Goal: Task Accomplishment & Management: Manage account settings

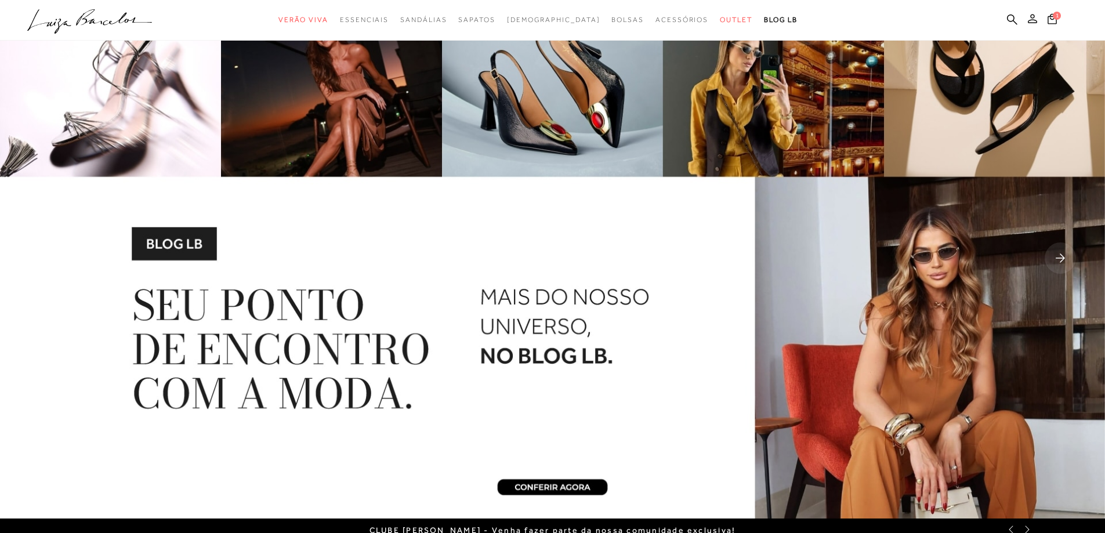
click at [1034, 16] on icon at bounding box center [1032, 18] width 9 height 9
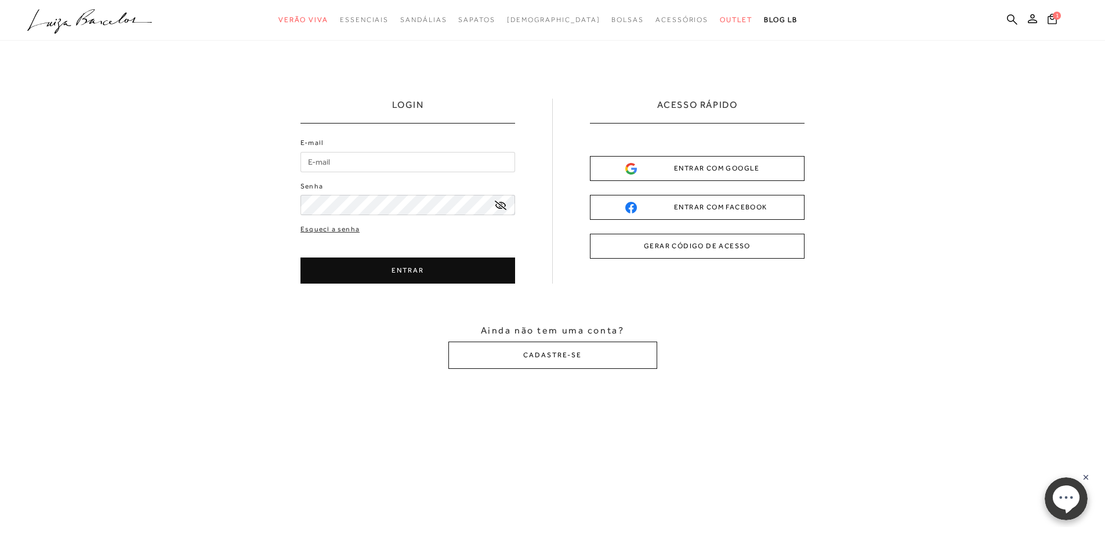
click at [378, 159] on input "E-mail" at bounding box center [408, 162] width 215 height 20
type input "[EMAIL_ADDRESS][DOMAIN_NAME]"
click at [423, 275] on button "ENTRAR" at bounding box center [408, 271] width 215 height 26
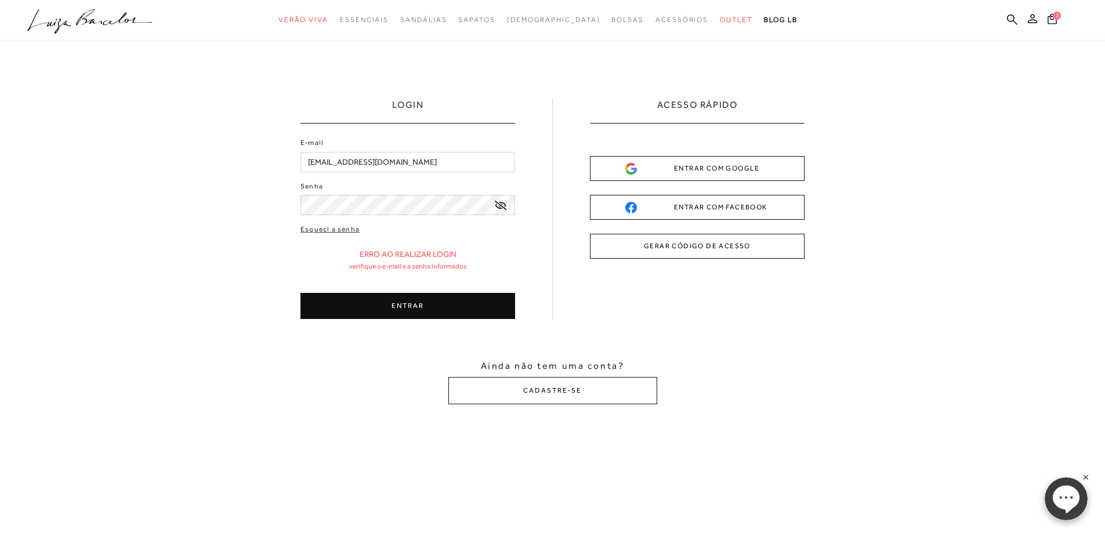
click at [468, 303] on button "ENTRAR" at bounding box center [408, 306] width 215 height 26
click at [498, 208] on icon at bounding box center [501, 205] width 12 height 9
click at [433, 302] on button "ENTRAR" at bounding box center [408, 306] width 215 height 26
click at [410, 302] on button "ENTRAR" at bounding box center [408, 306] width 215 height 26
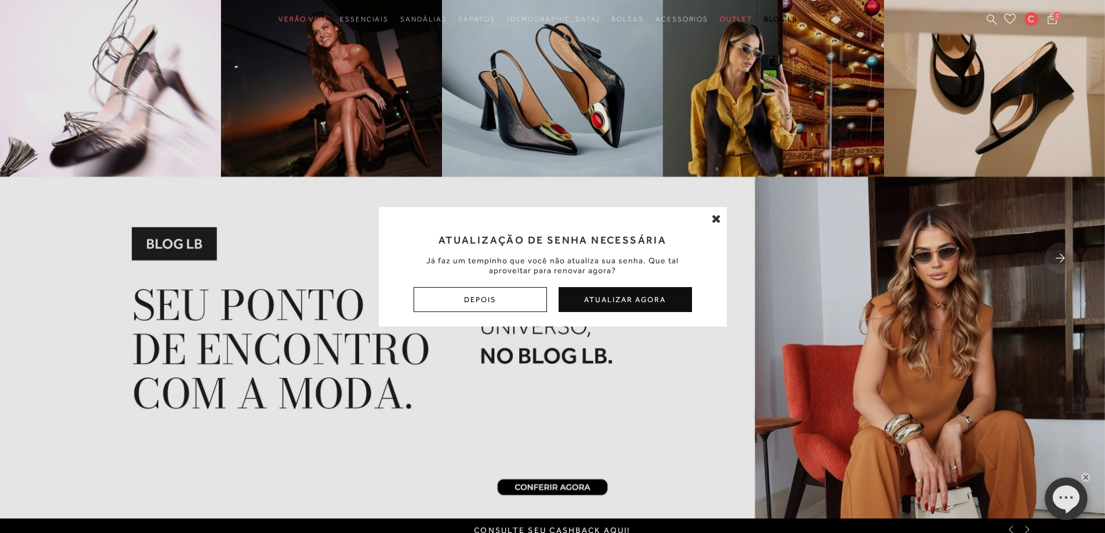
click at [532, 301] on button "Depois" at bounding box center [480, 299] width 133 height 25
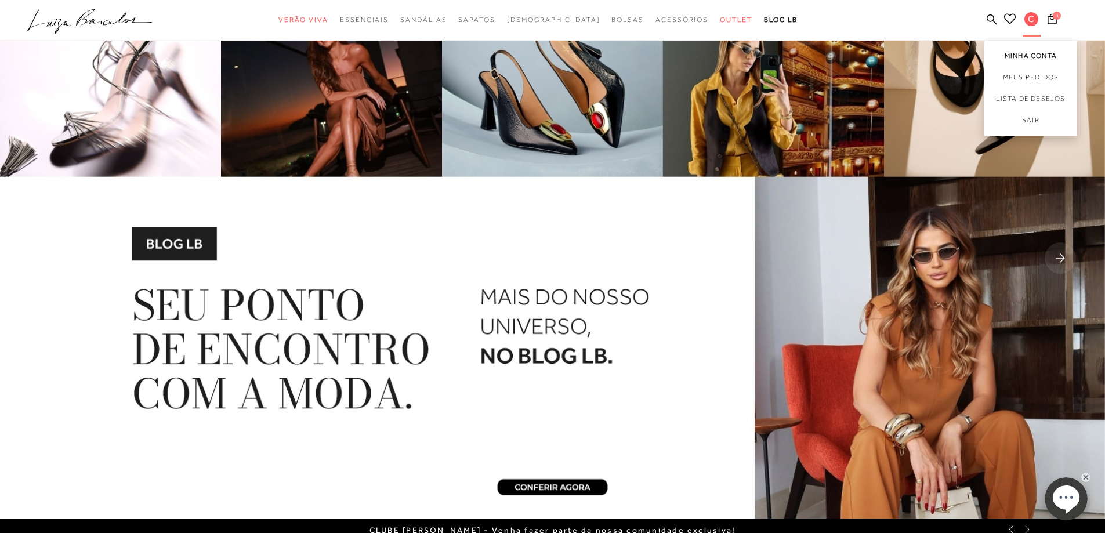
click at [1031, 59] on link "Minha Conta" at bounding box center [1031, 54] width 93 height 26
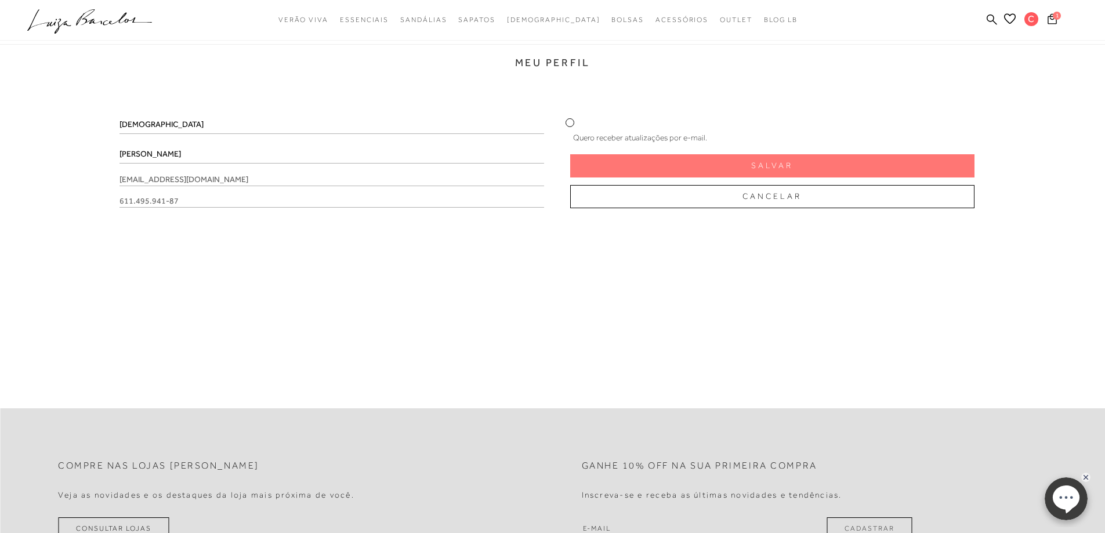
scroll to position [116, 0]
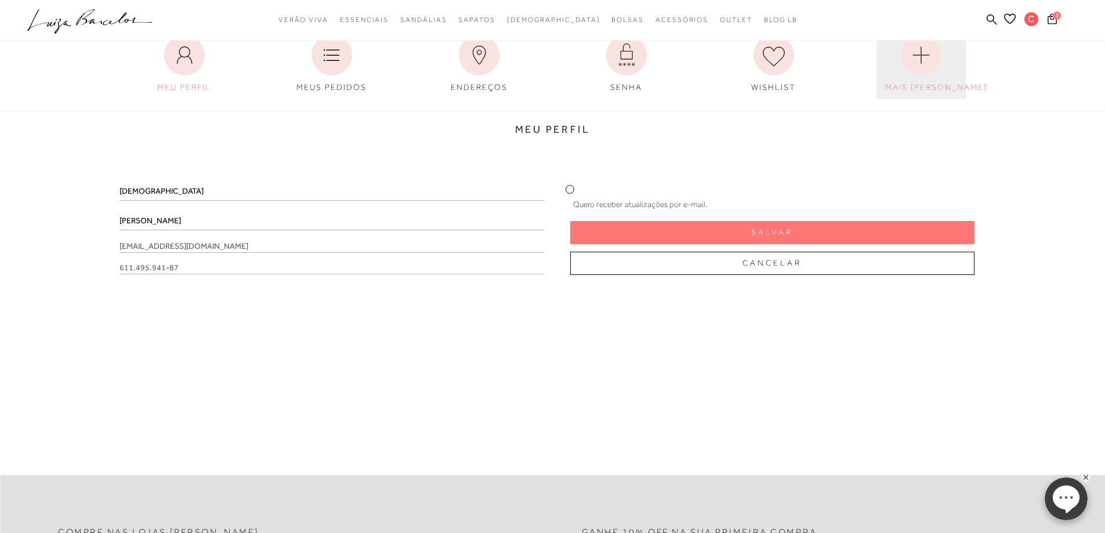
click at [924, 57] on circle at bounding box center [921, 55] width 40 height 40
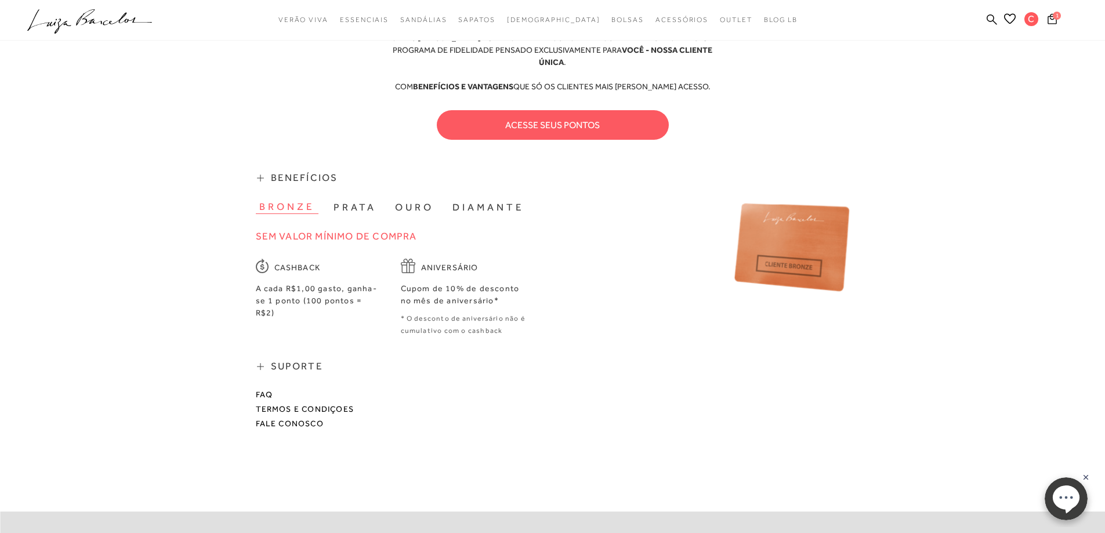
click at [349, 201] on button "prata" at bounding box center [355, 207] width 50 height 13
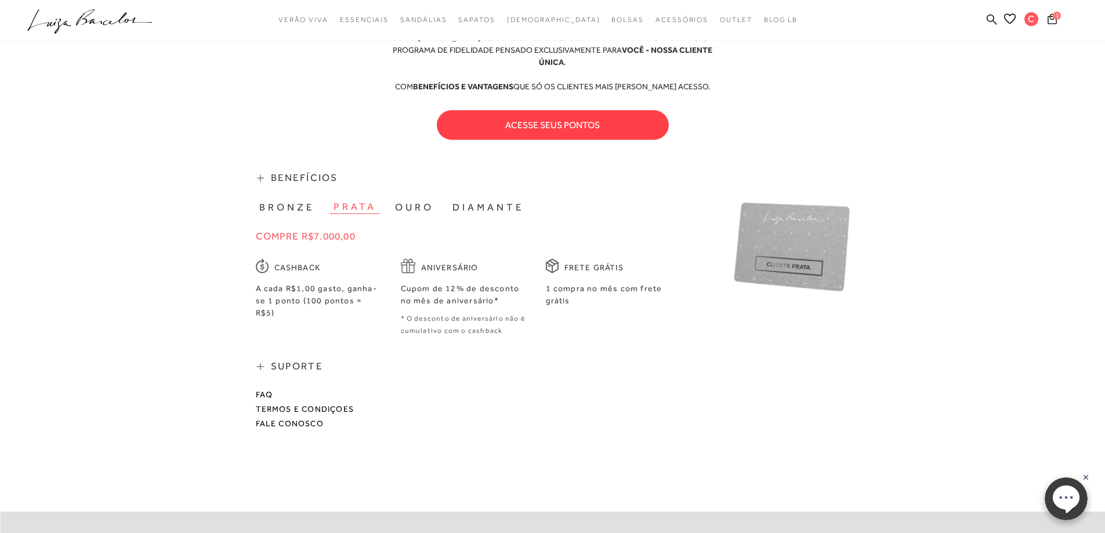
click at [530, 117] on button "acesse seus pontos" at bounding box center [553, 125] width 232 height 30
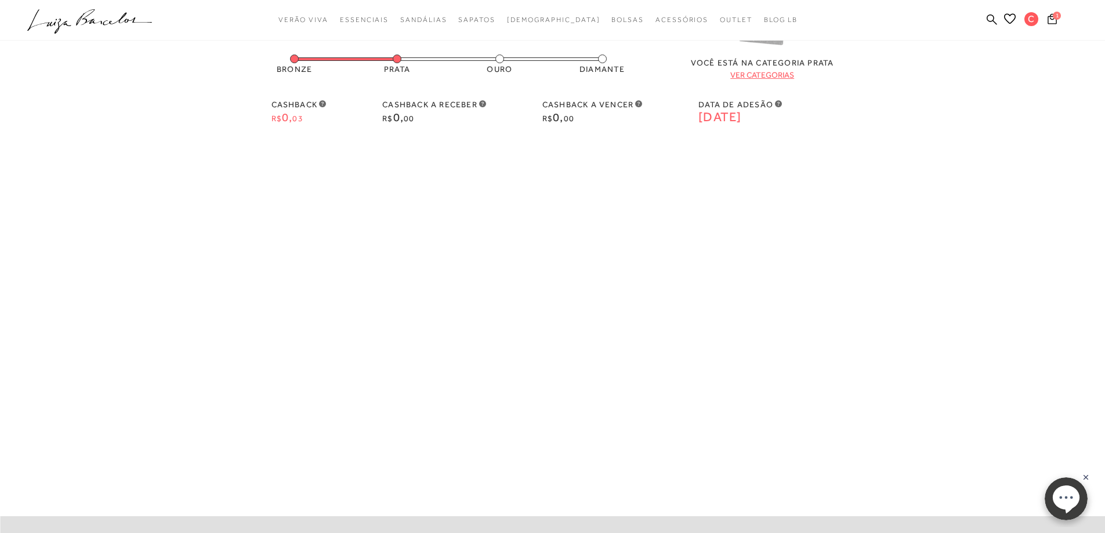
scroll to position [55, 0]
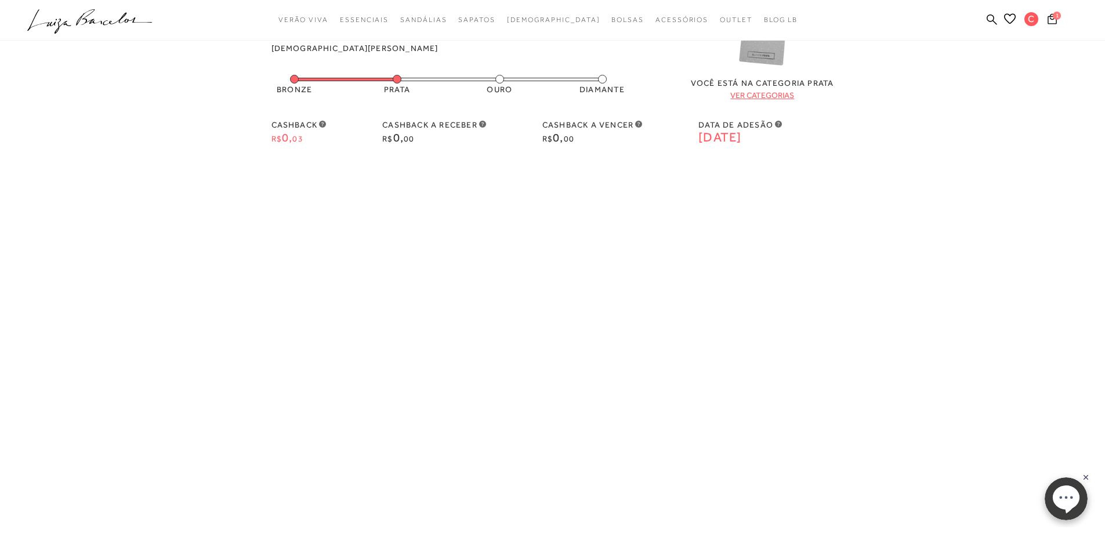
click at [759, 99] on link "ver categorias" at bounding box center [763, 95] width 64 height 9
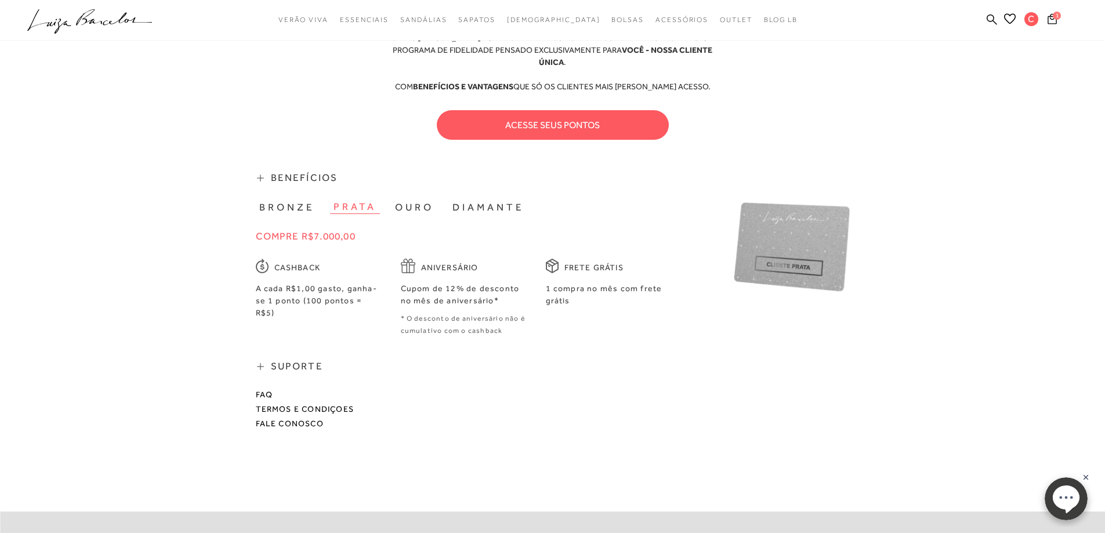
scroll to position [379, 0]
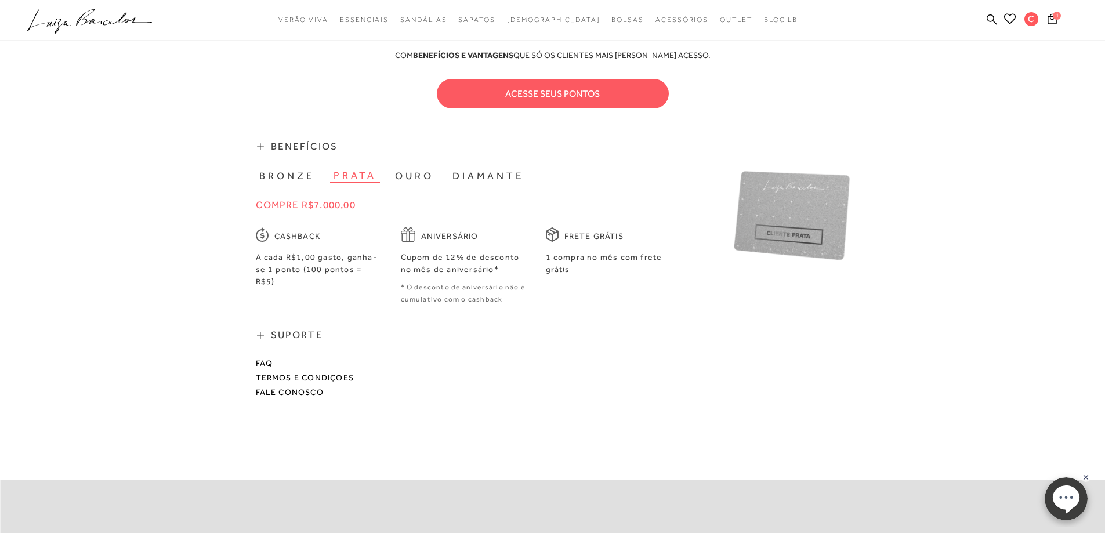
click at [295, 169] on button "bronze" at bounding box center [287, 175] width 63 height 13
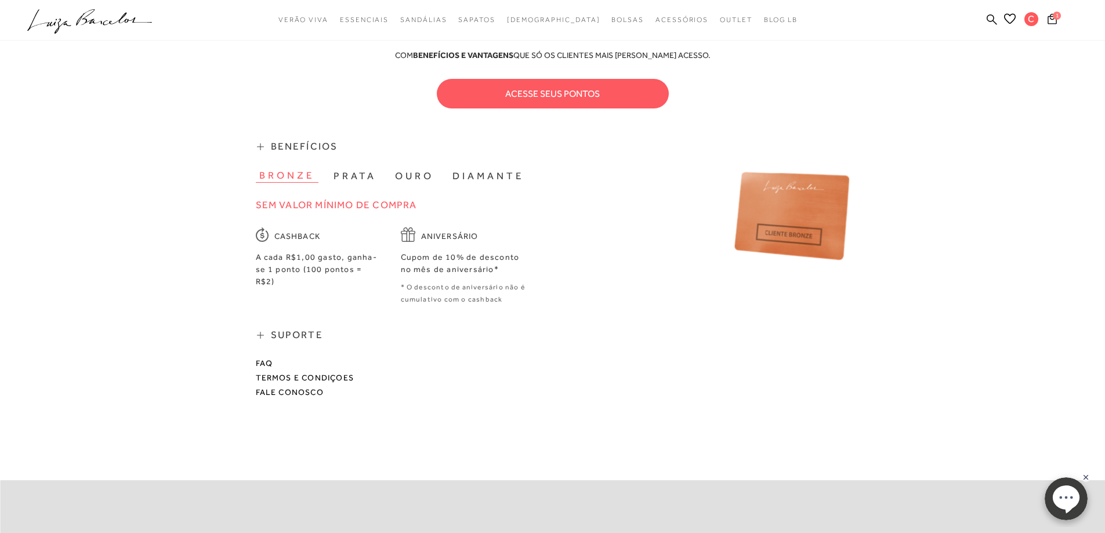
click at [355, 169] on button "prata" at bounding box center [355, 175] width 50 height 13
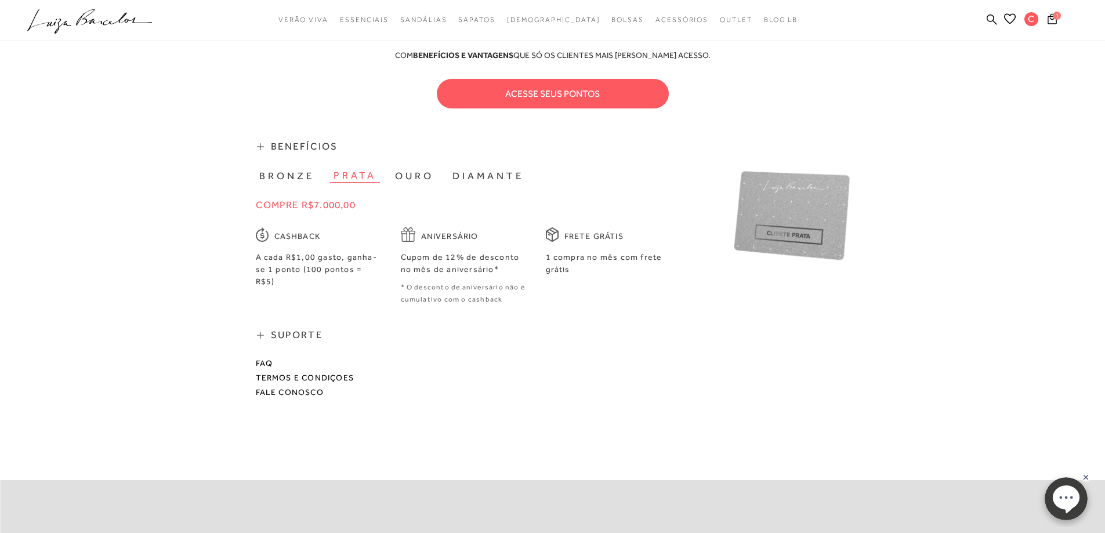
click at [413, 169] on button "ouro" at bounding box center [415, 175] width 46 height 13
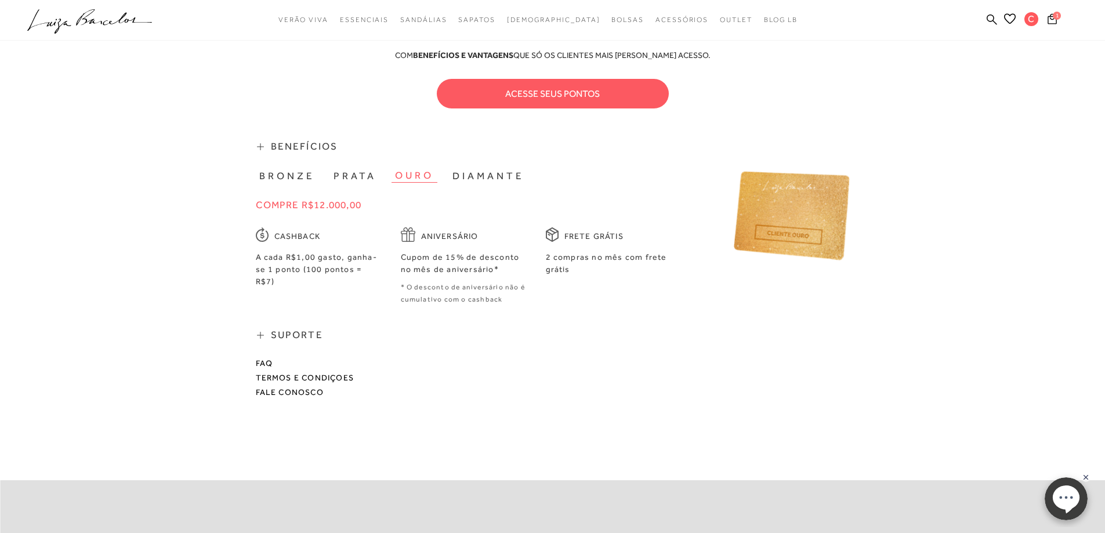
click at [475, 169] on button "diamante" at bounding box center [488, 175] width 79 height 13
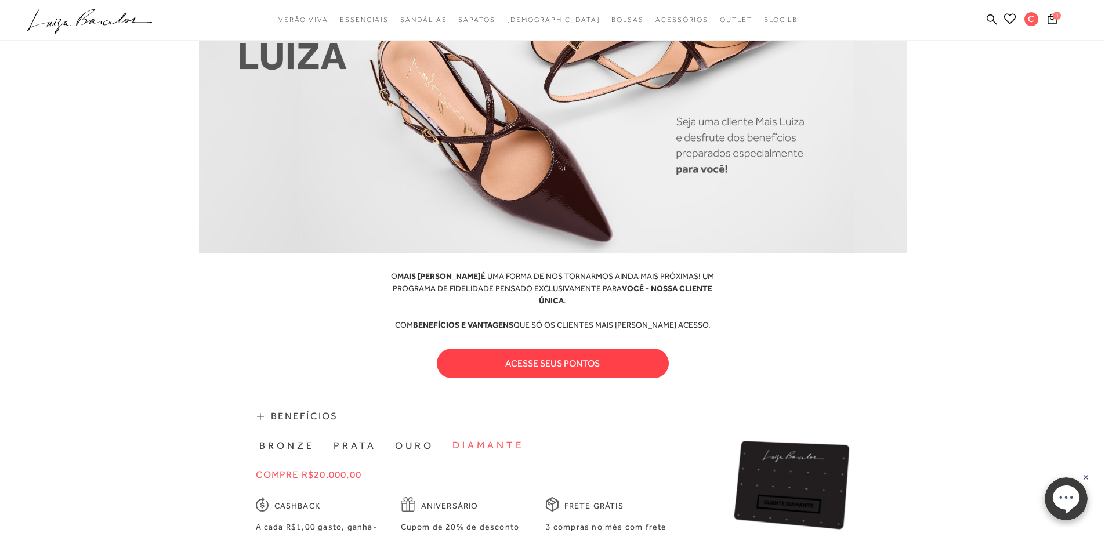
scroll to position [89, 0]
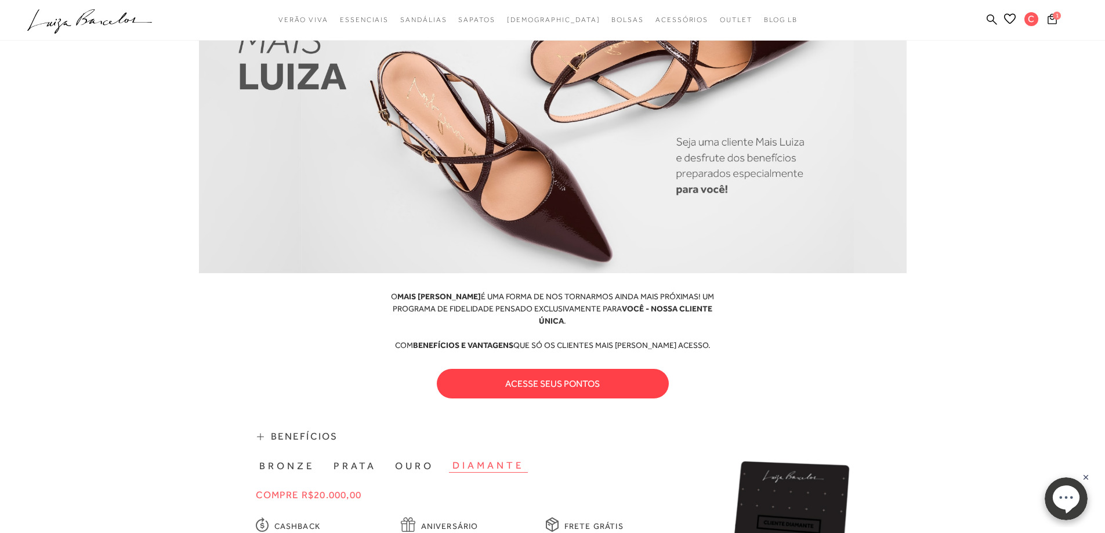
click at [541, 381] on button "acesse seus pontos" at bounding box center [553, 384] width 232 height 30
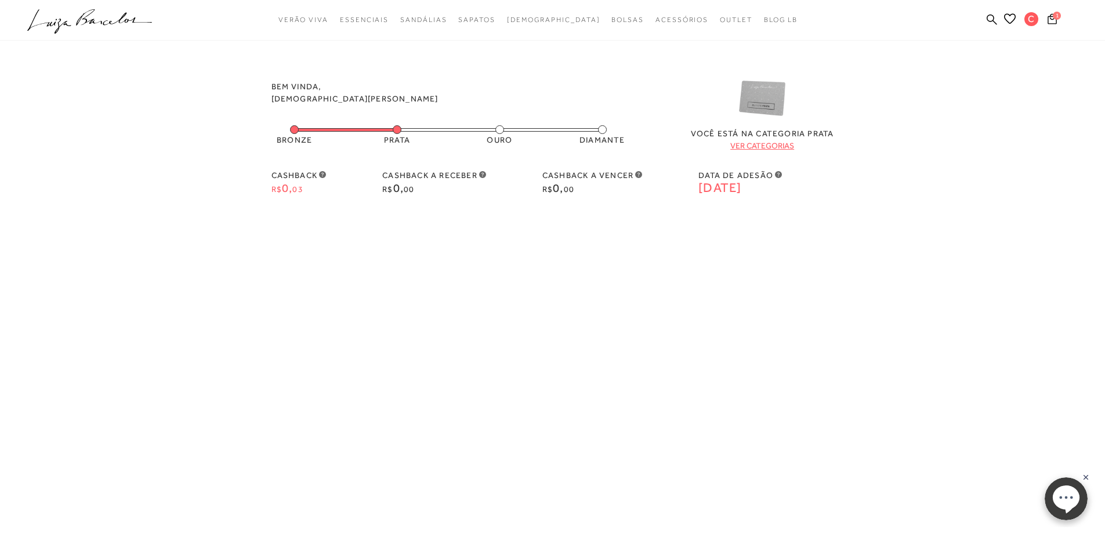
scroll to position [0, 0]
